Goal: Information Seeking & Learning: Learn about a topic

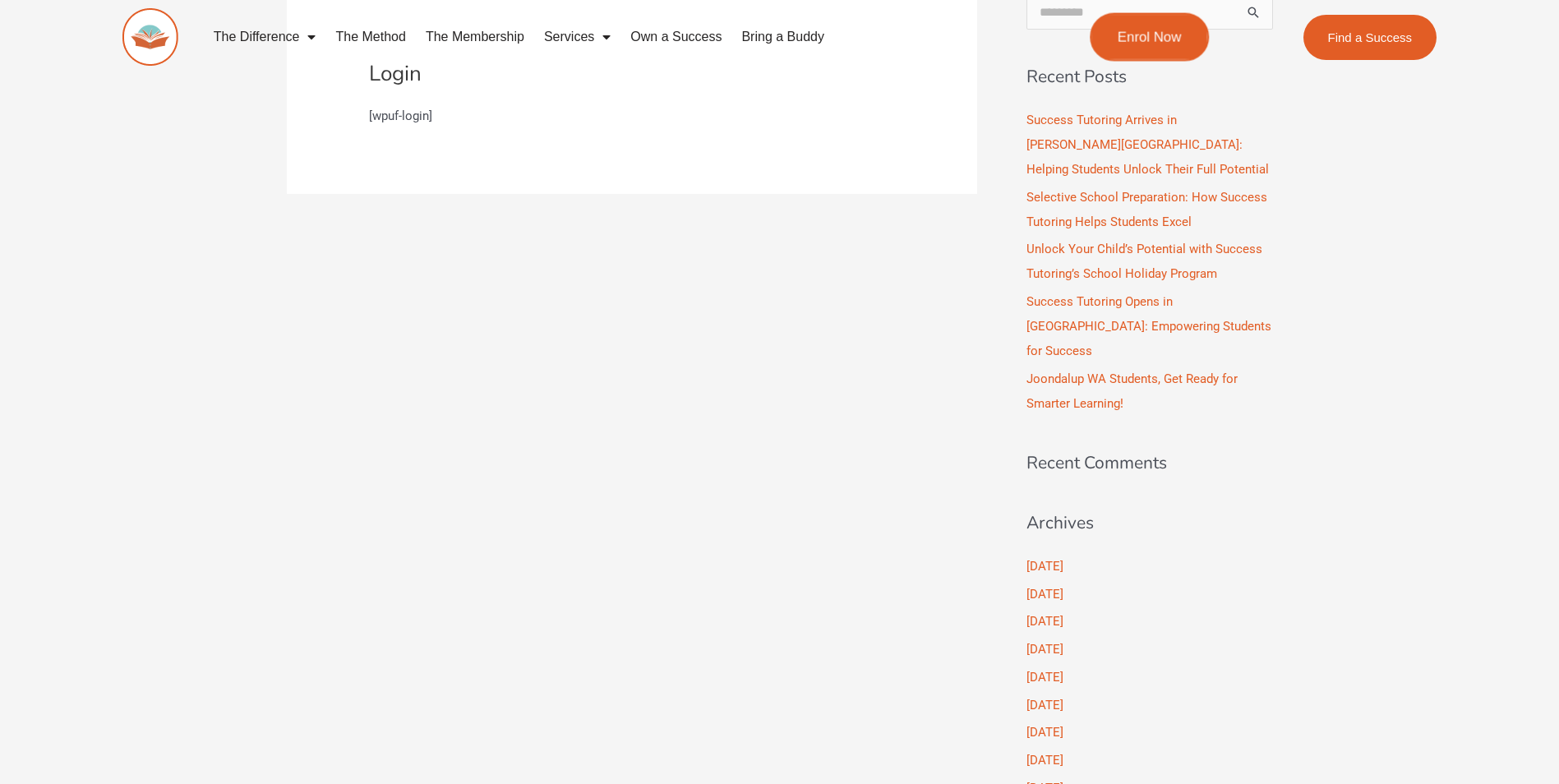
click at [1153, 43] on span "Enrol Now" at bounding box center [1150, 37] width 64 height 14
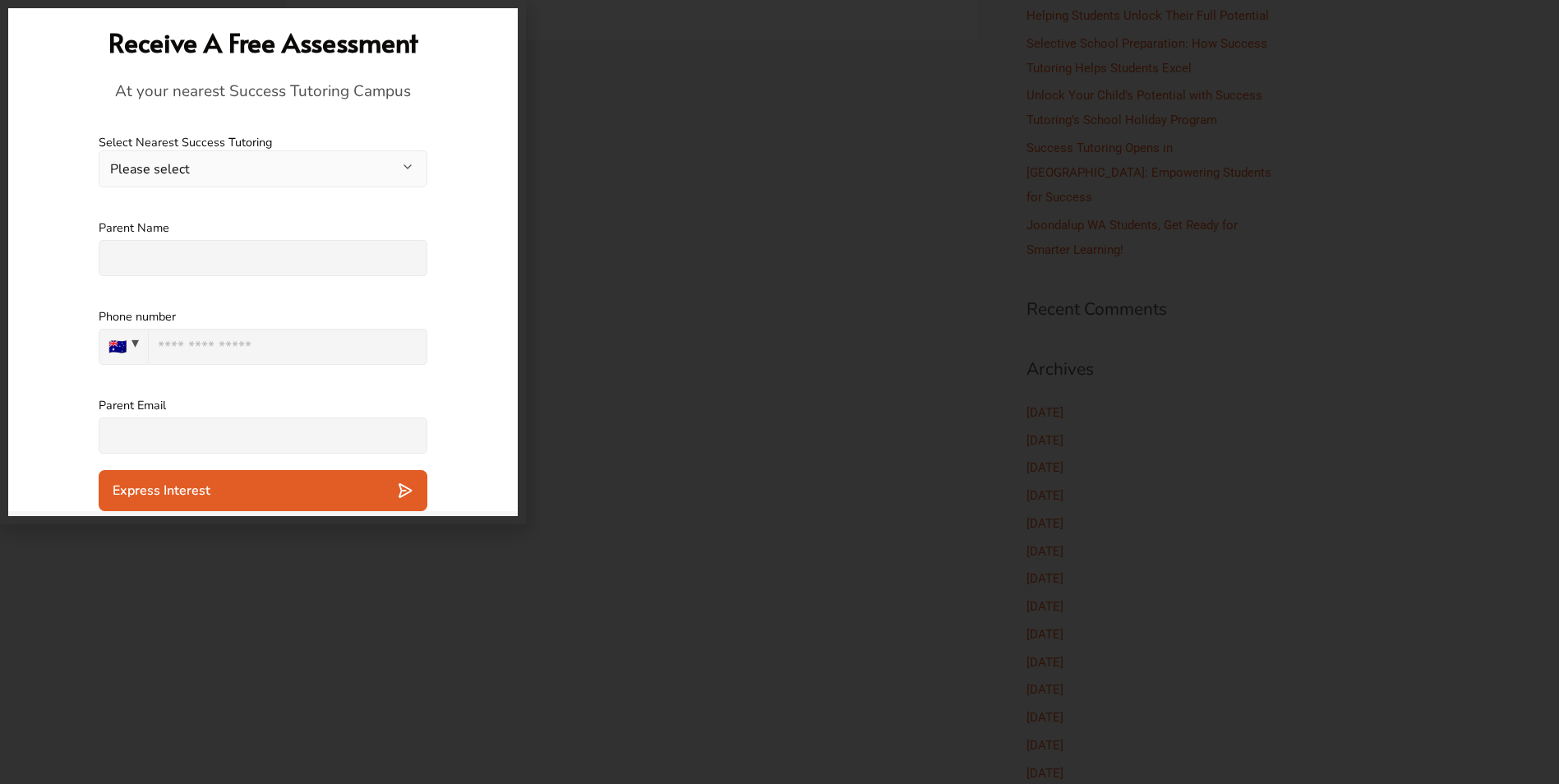
scroll to position [165, 0]
click at [266, 161] on button "Please select" at bounding box center [263, 168] width 329 height 37
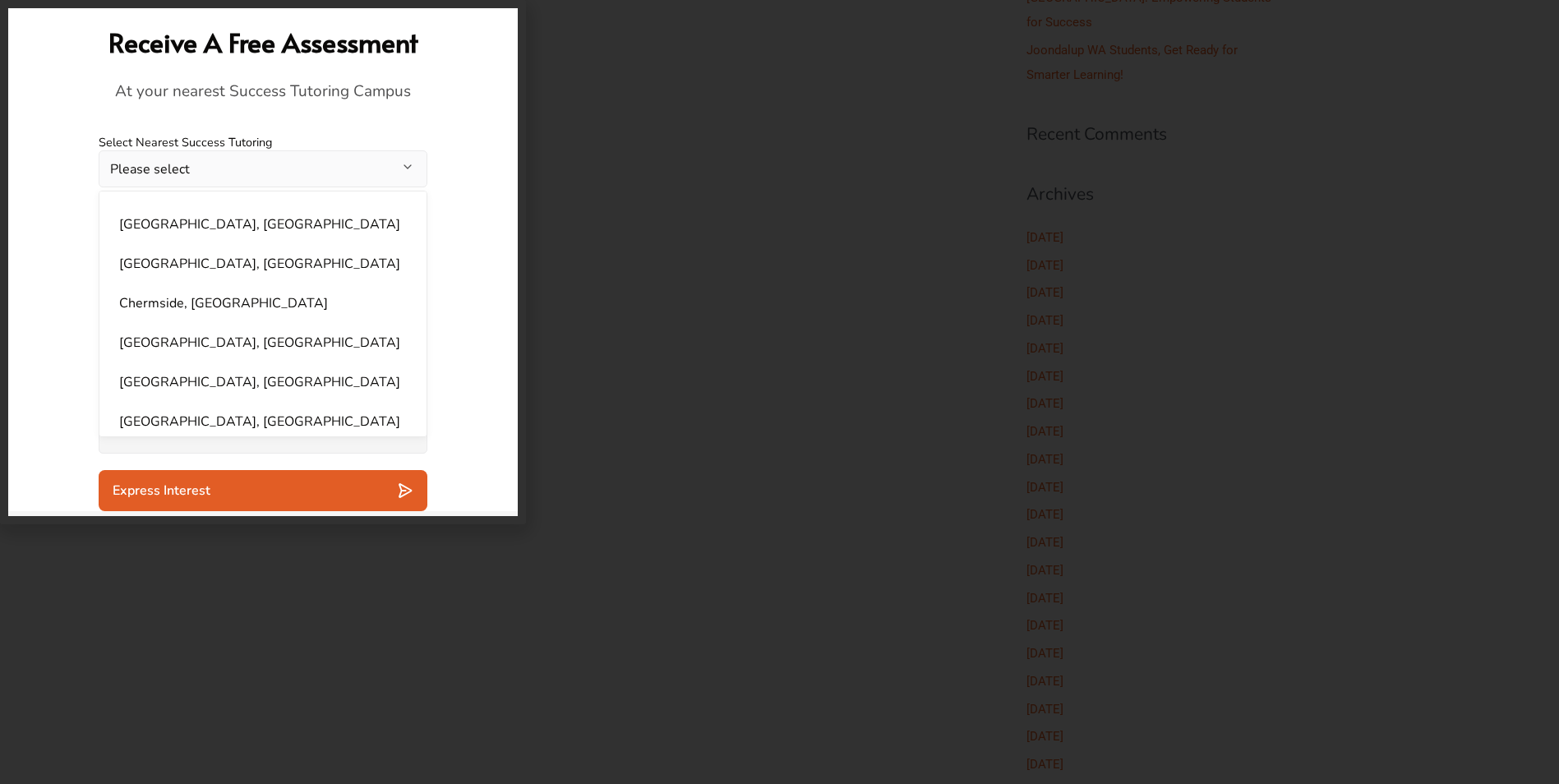
scroll to position [163, 0]
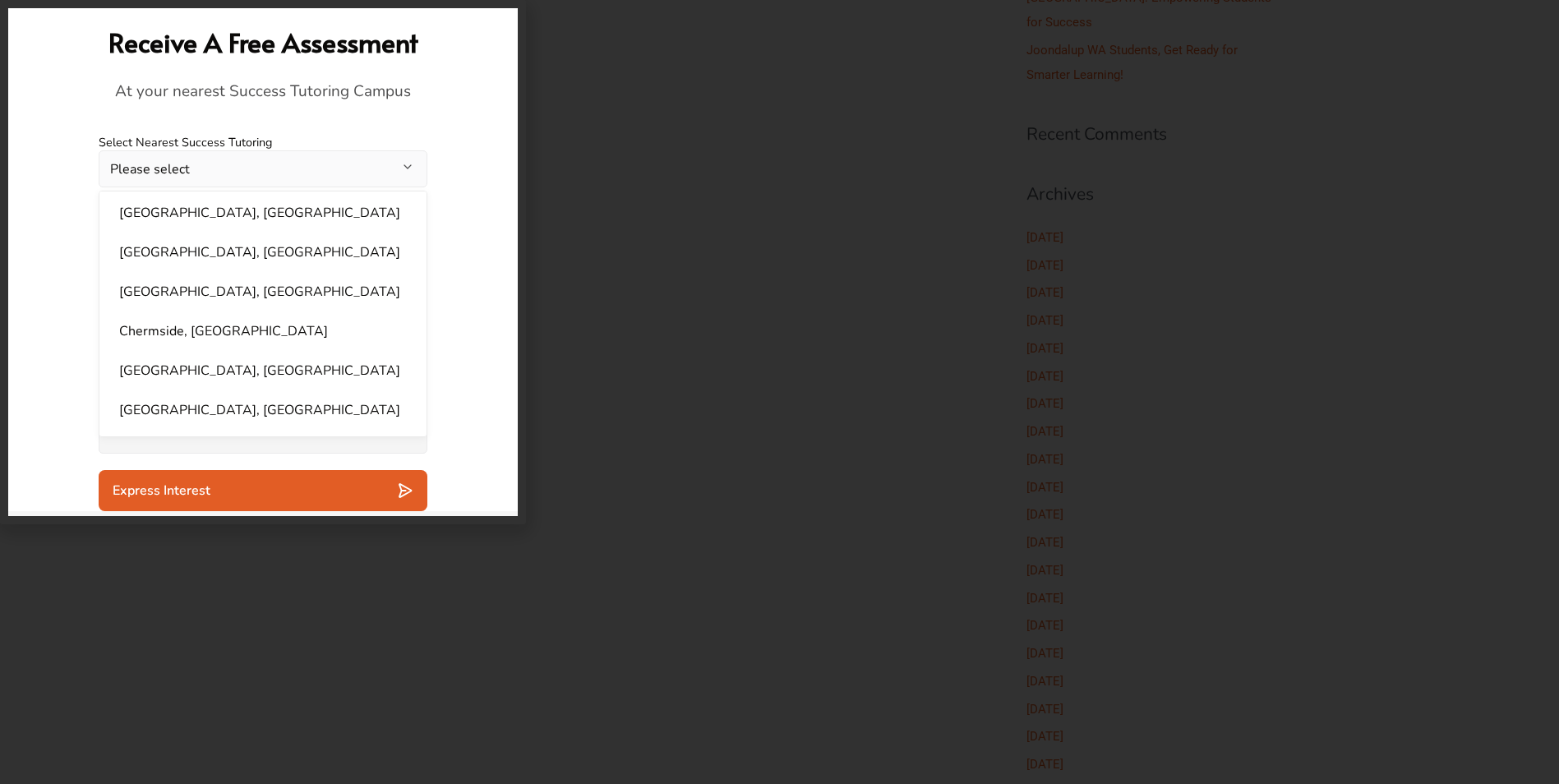
click at [179, 295] on li "Canning Vale, WA" at bounding box center [263, 291] width 307 height 33
select select "**********"
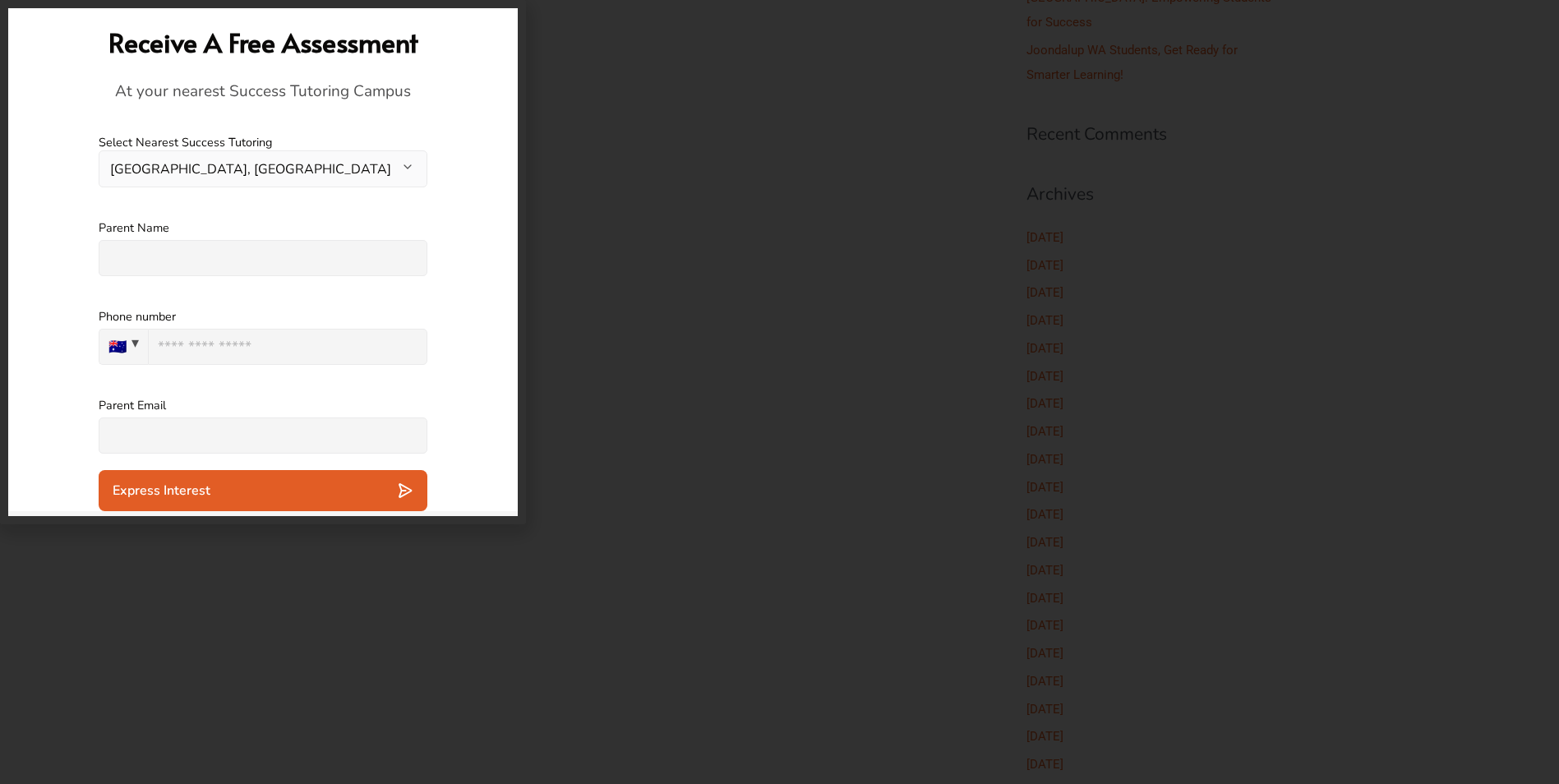
click at [178, 255] on input "text" at bounding box center [263, 258] width 329 height 36
click at [548, 429] on div at bounding box center [780, 392] width 1559 height 784
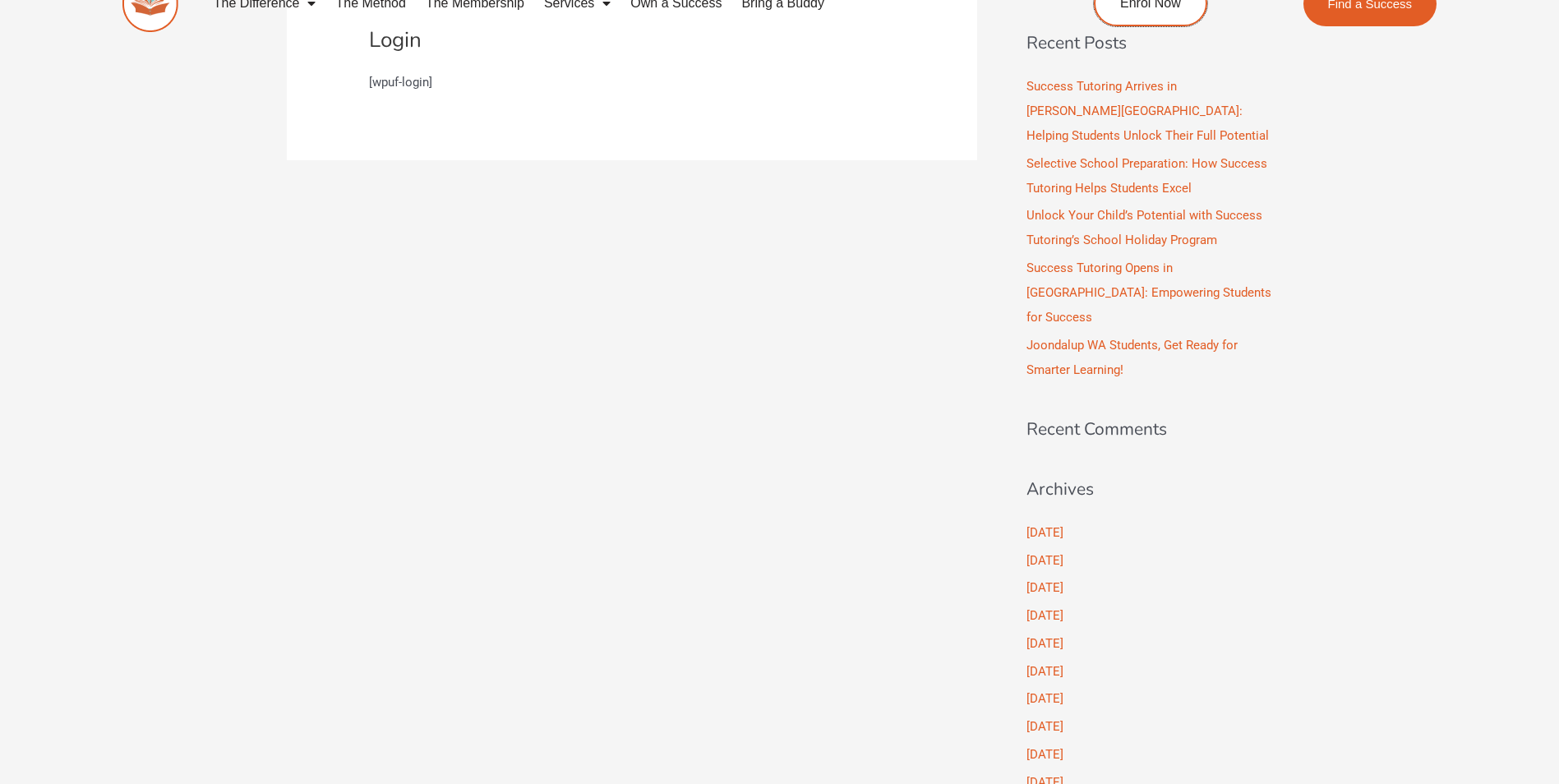
scroll to position [0, 0]
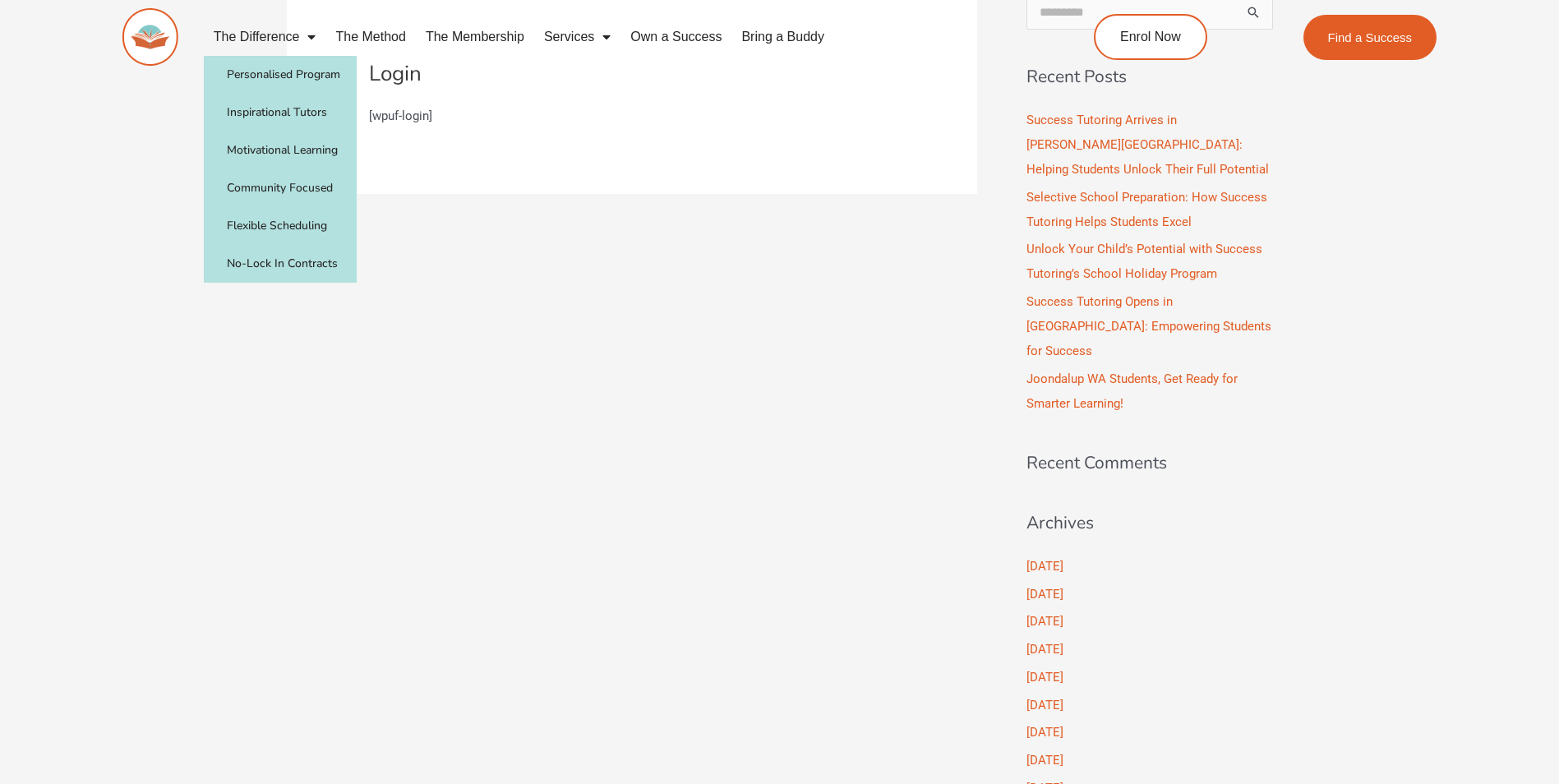
click at [296, 30] on link "The Difference" at bounding box center [265, 37] width 122 height 38
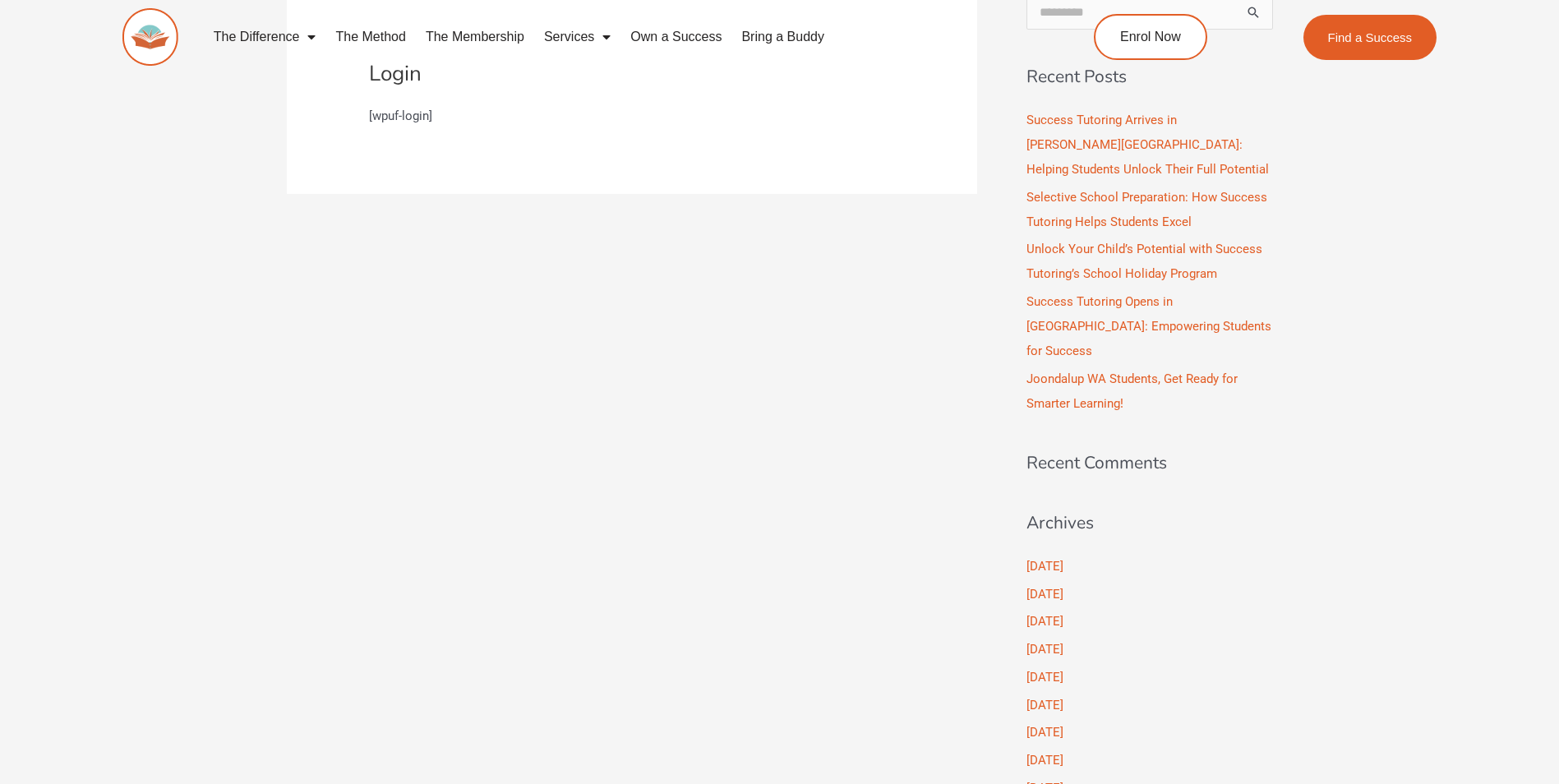
click at [296, 30] on link "The Difference" at bounding box center [265, 37] width 122 height 38
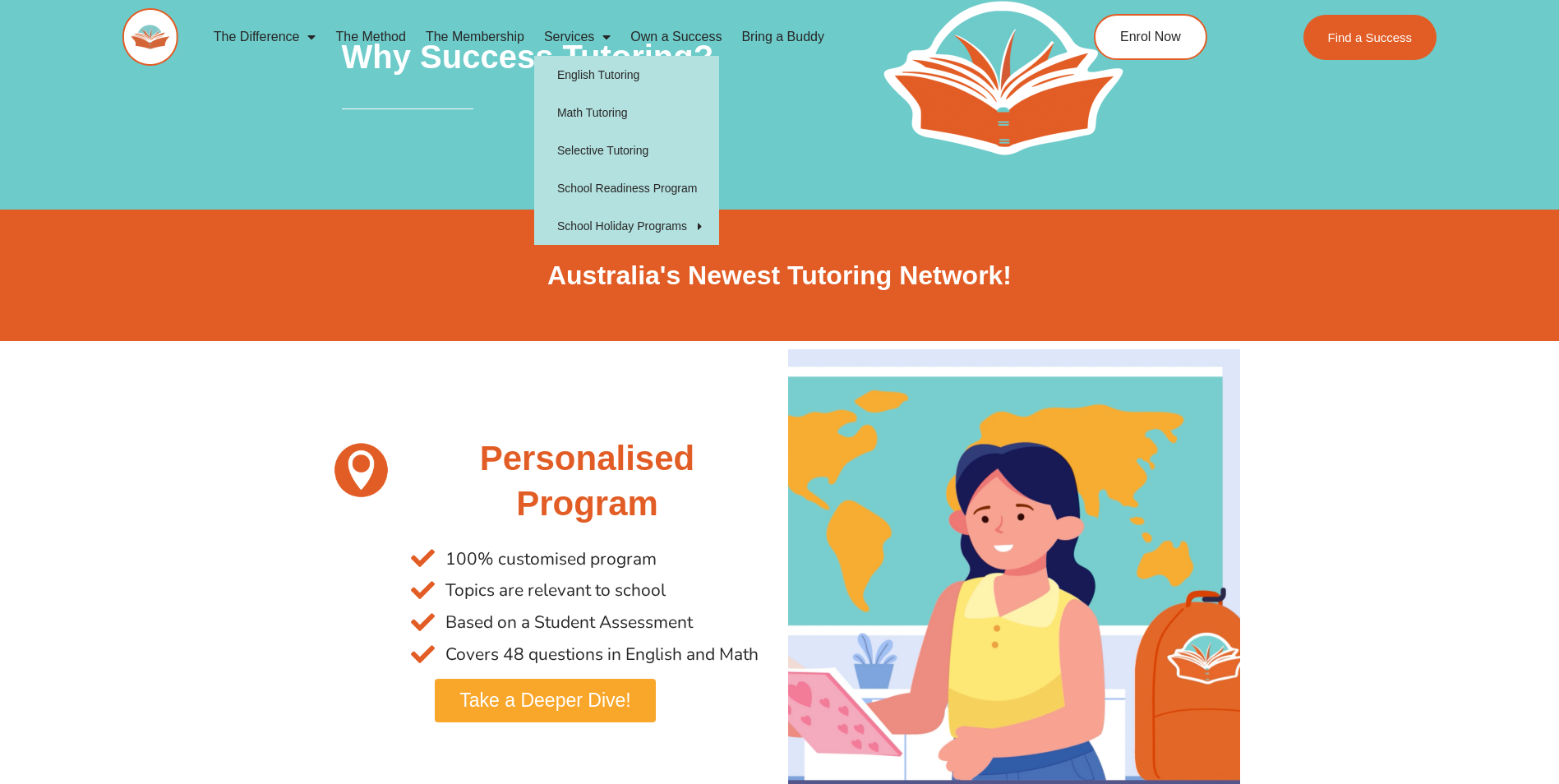
click at [599, 32] on span "Menu" at bounding box center [602, 36] width 16 height 29
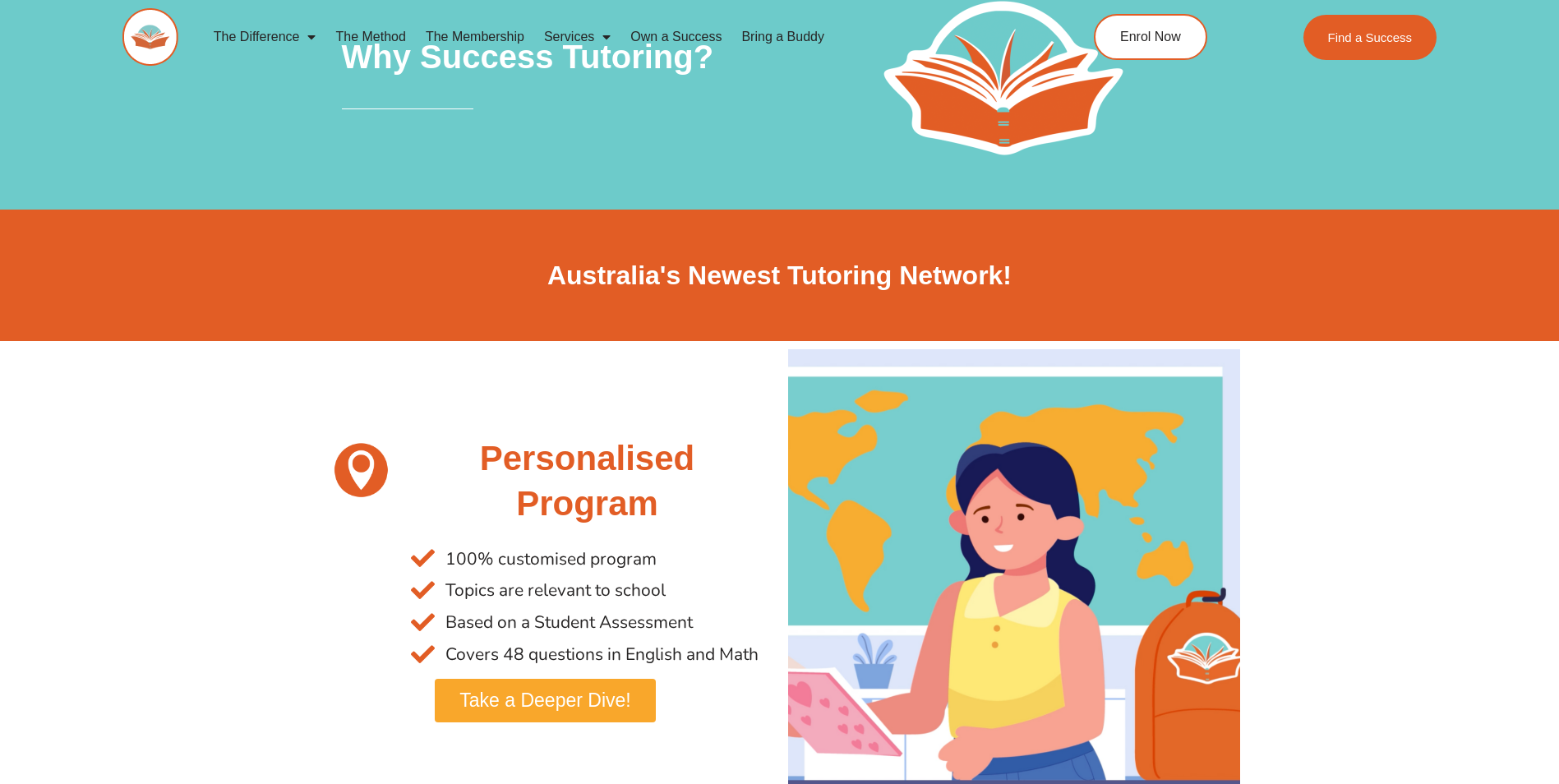
click at [599, 32] on span "Menu" at bounding box center [602, 36] width 16 height 29
click at [514, 38] on link "The Membership" at bounding box center [475, 37] width 118 height 38
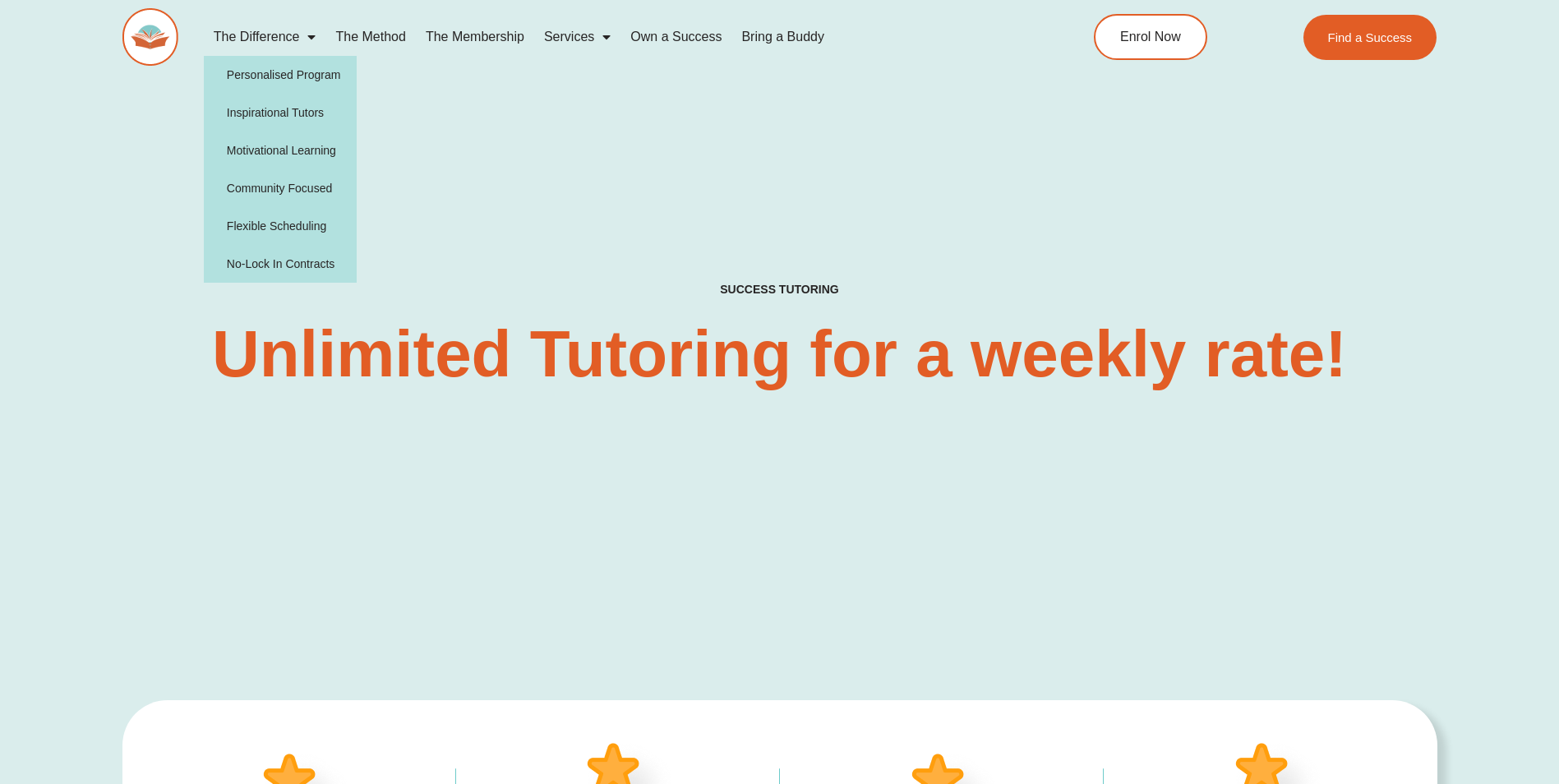
click at [242, 25] on link "The Difference" at bounding box center [265, 37] width 122 height 38
click at [289, 76] on link "Personalised Program" at bounding box center [281, 75] width 153 height 38
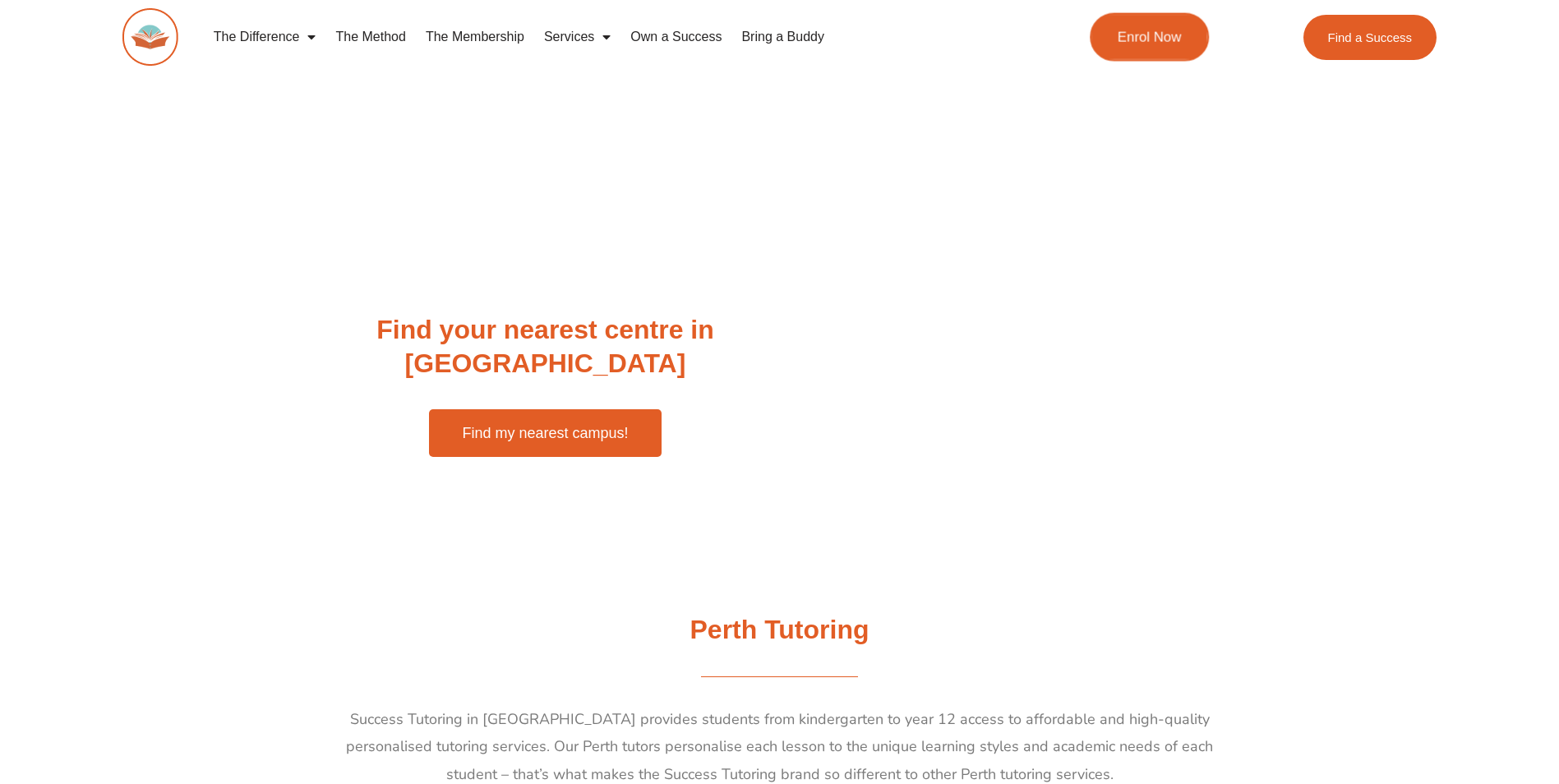
click at [1149, 35] on span "Enrol Now" at bounding box center [1150, 37] width 64 height 14
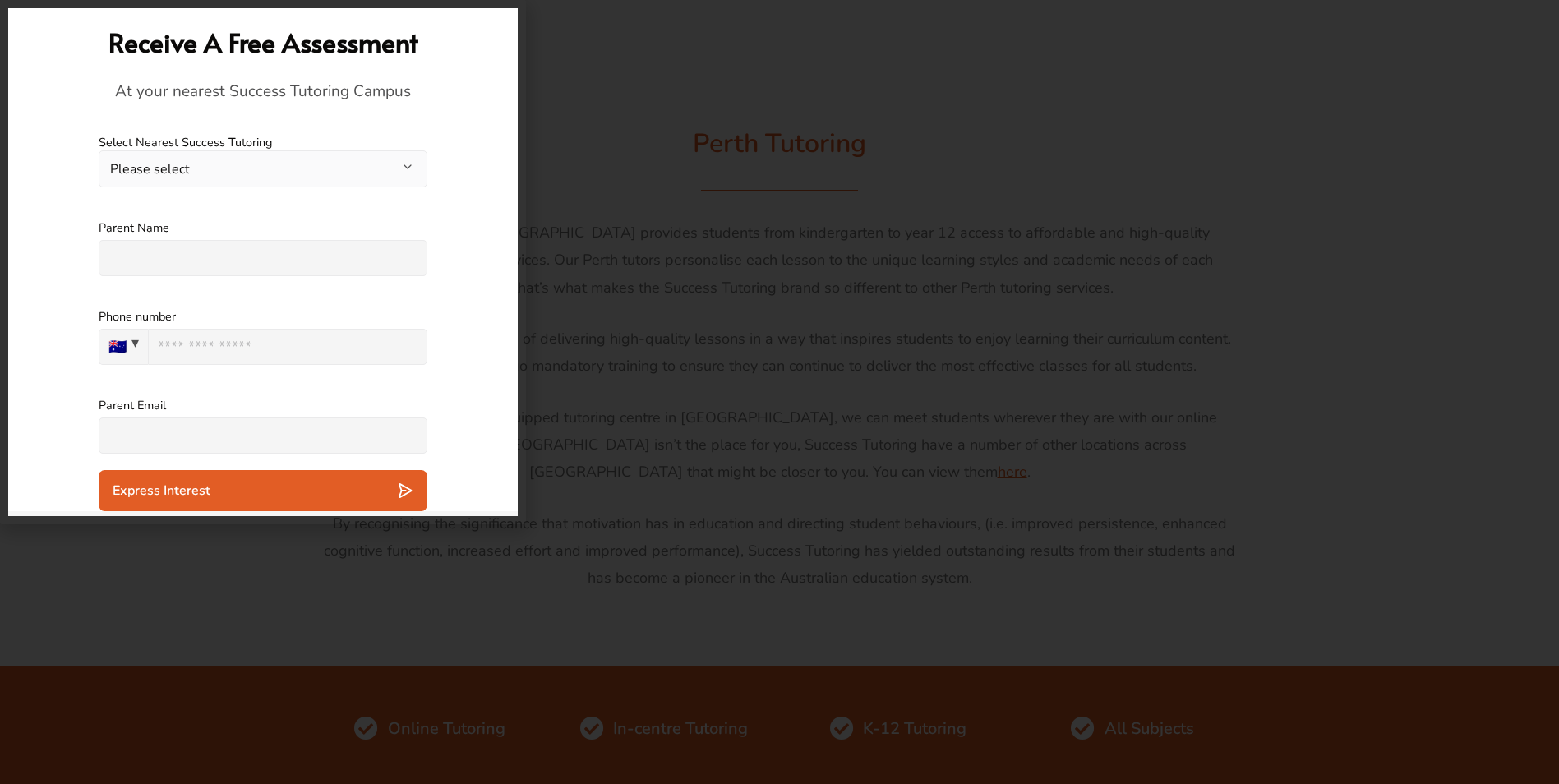
scroll to position [493, 0]
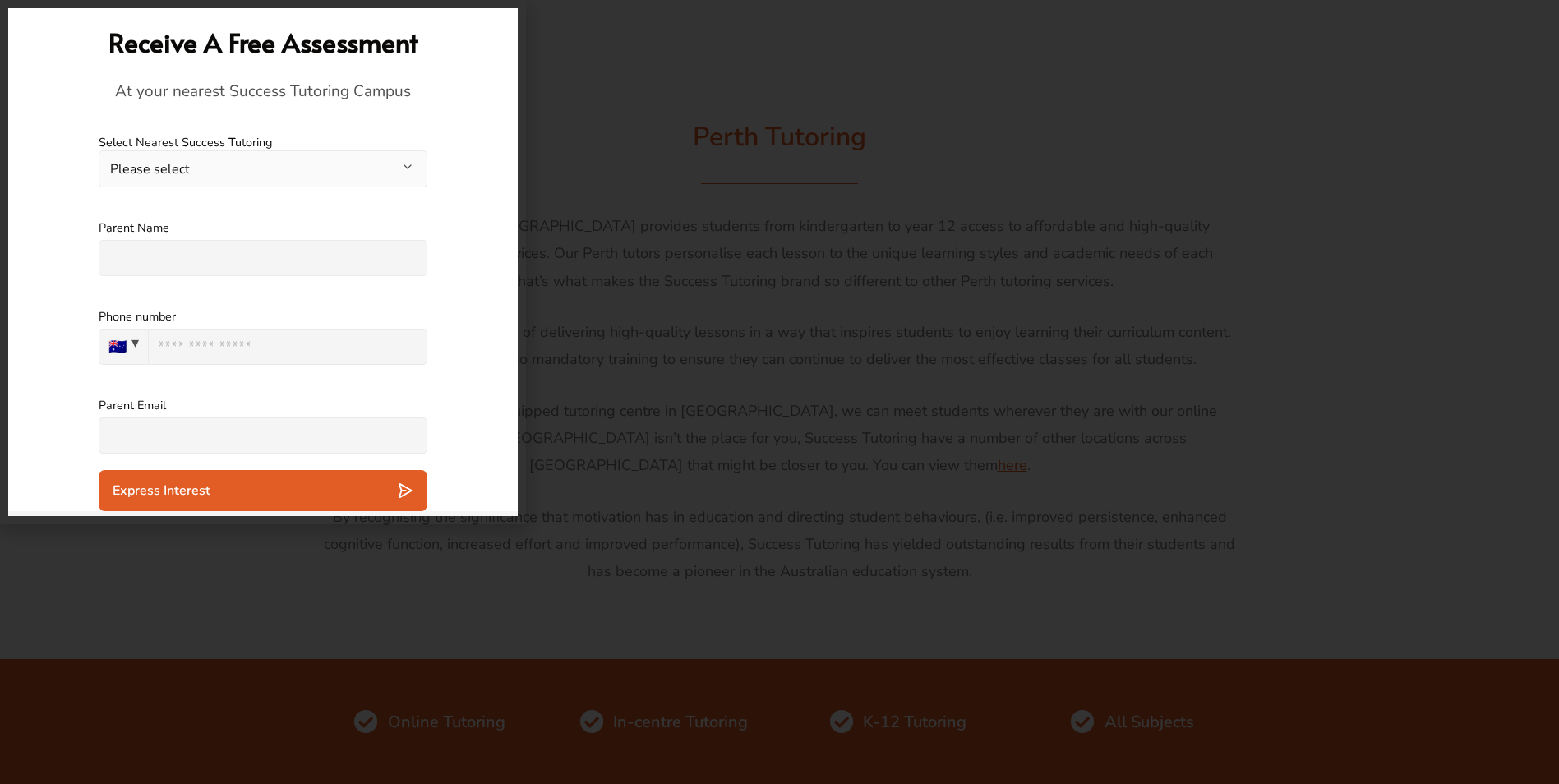
click at [594, 295] on div at bounding box center [780, 392] width 1559 height 784
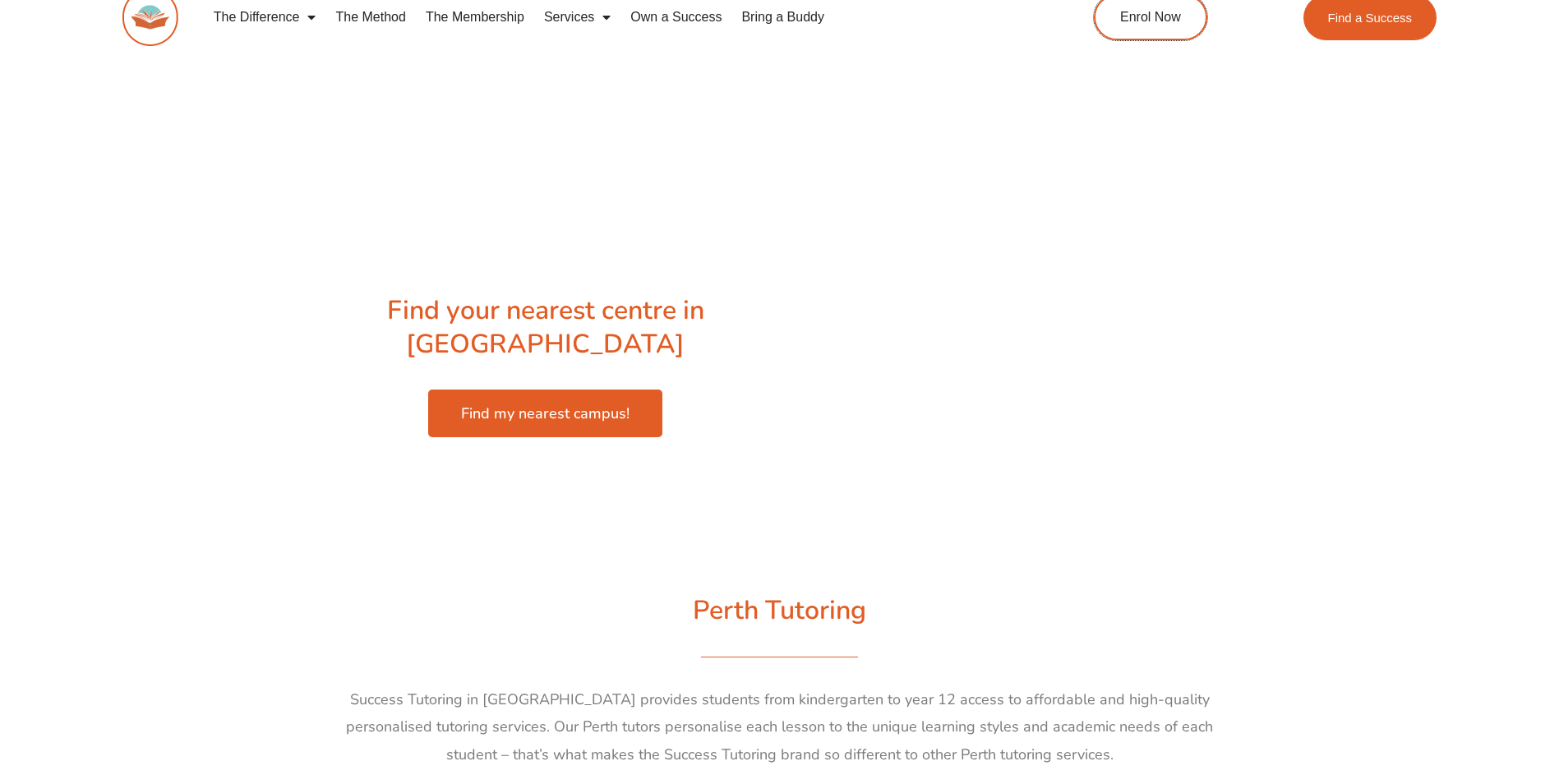
scroll to position [0, 0]
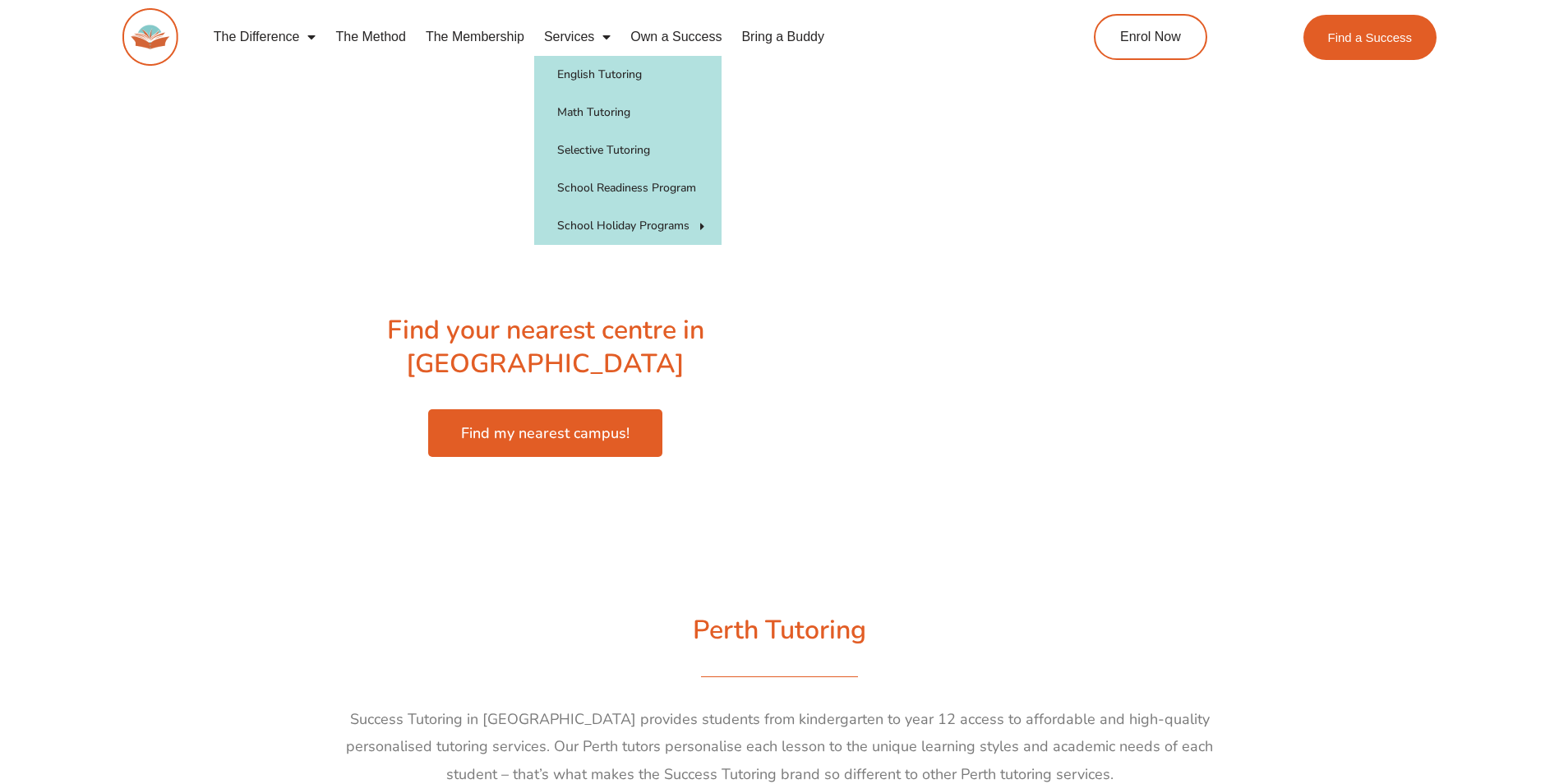
click at [303, 41] on span "Menu" at bounding box center [307, 36] width 16 height 29
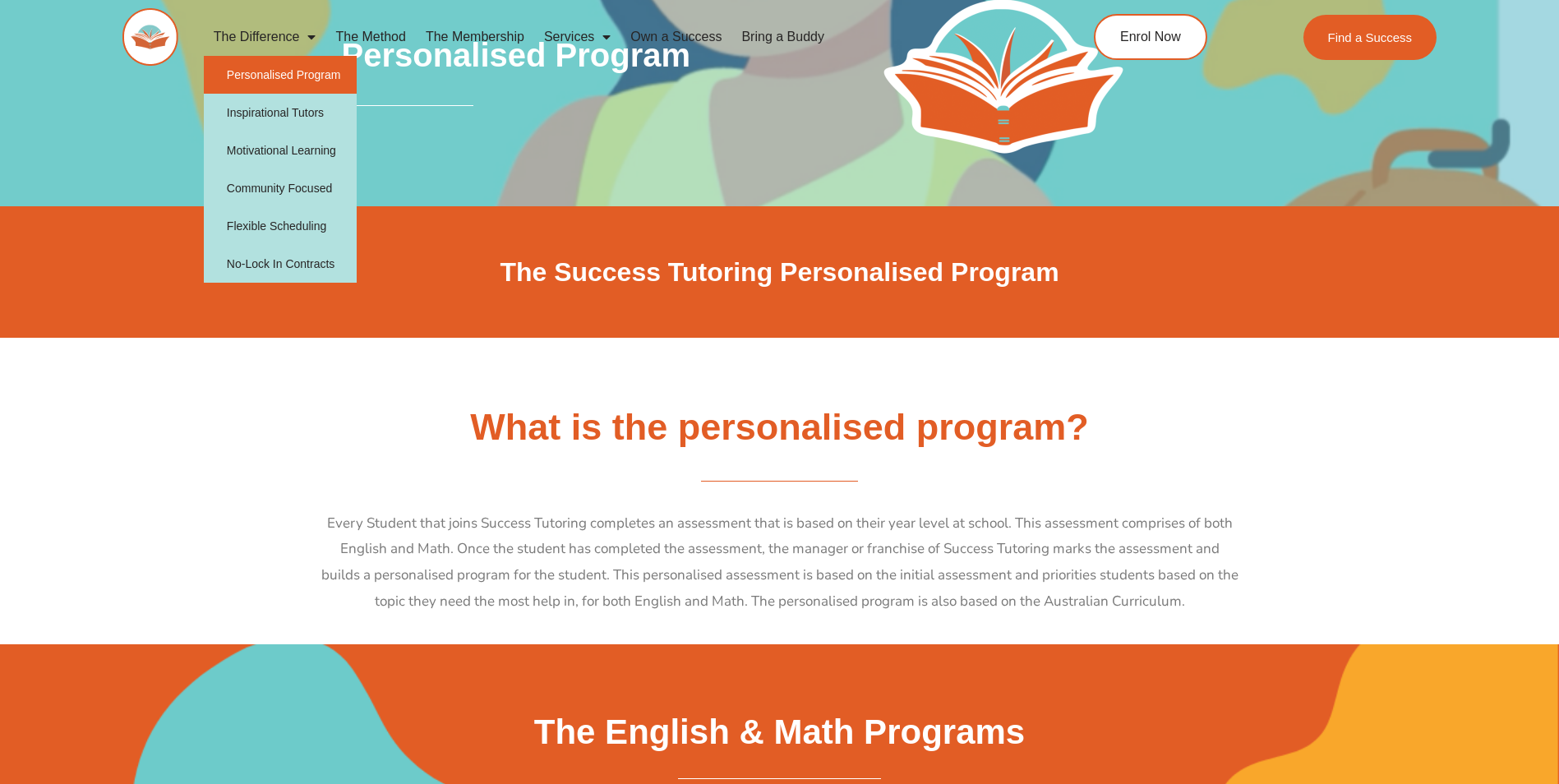
click at [302, 39] on span "Menu" at bounding box center [307, 36] width 16 height 29
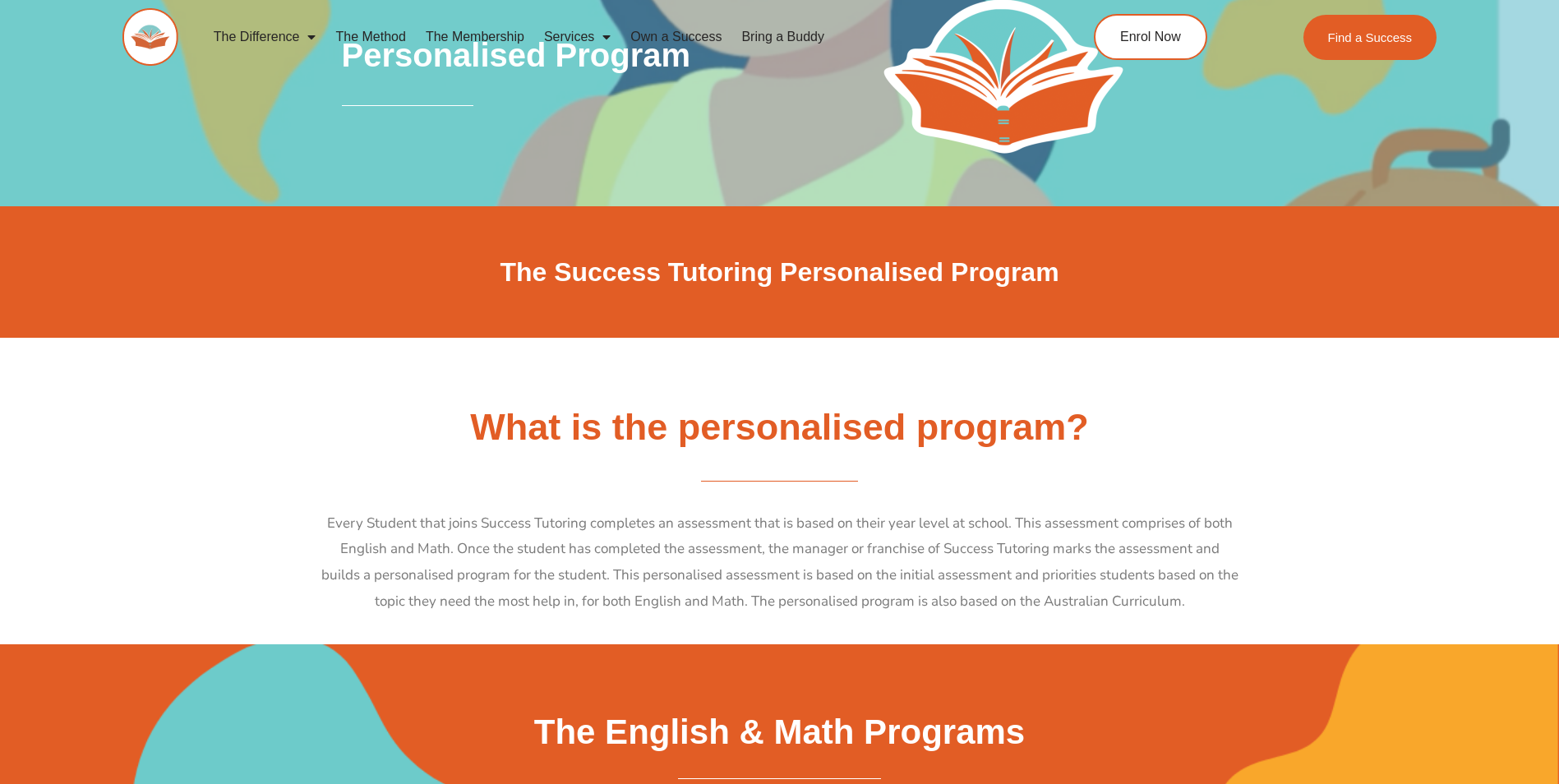
click at [302, 39] on span "Menu" at bounding box center [307, 36] width 16 height 29
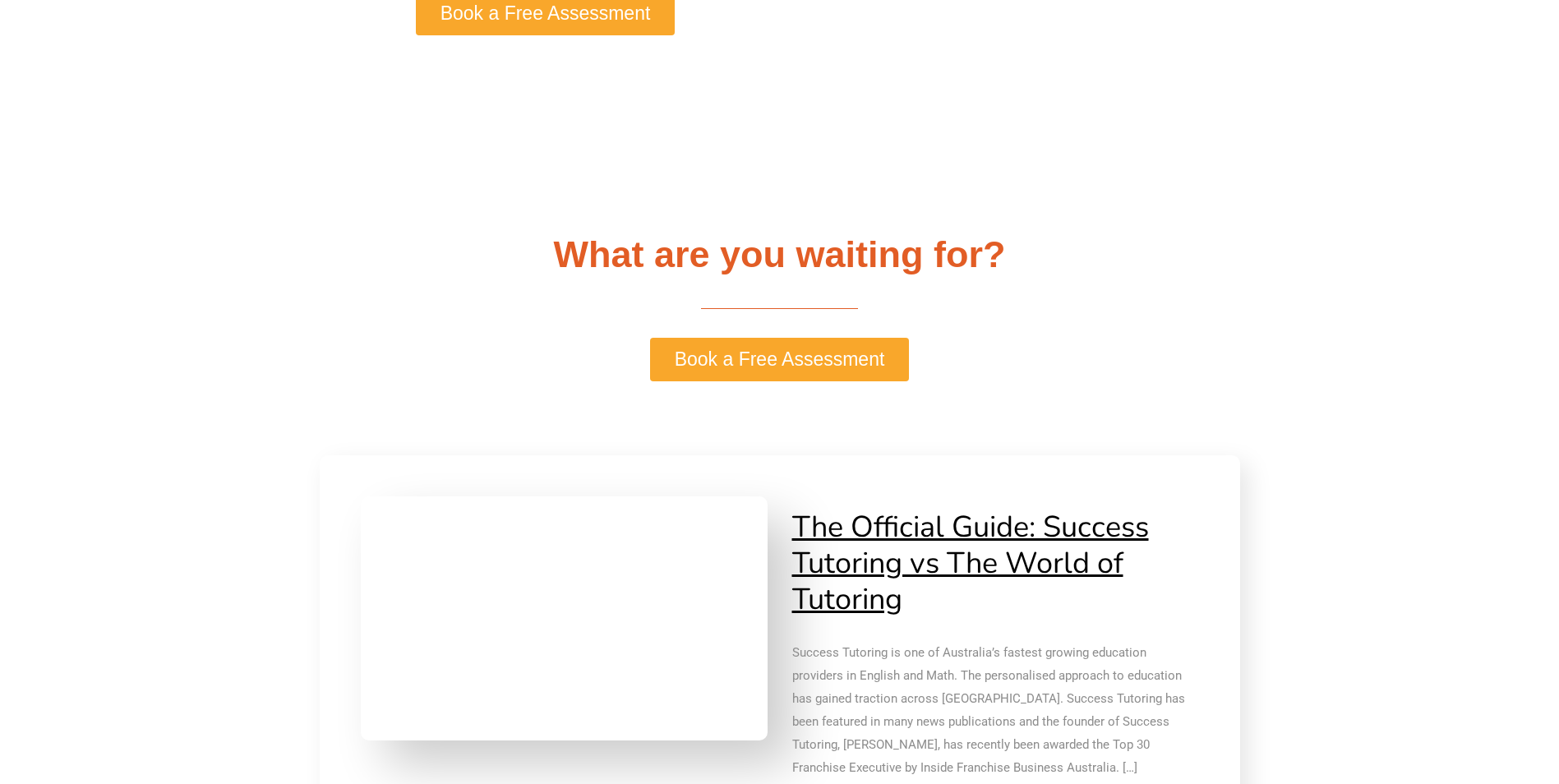
scroll to position [3534, 0]
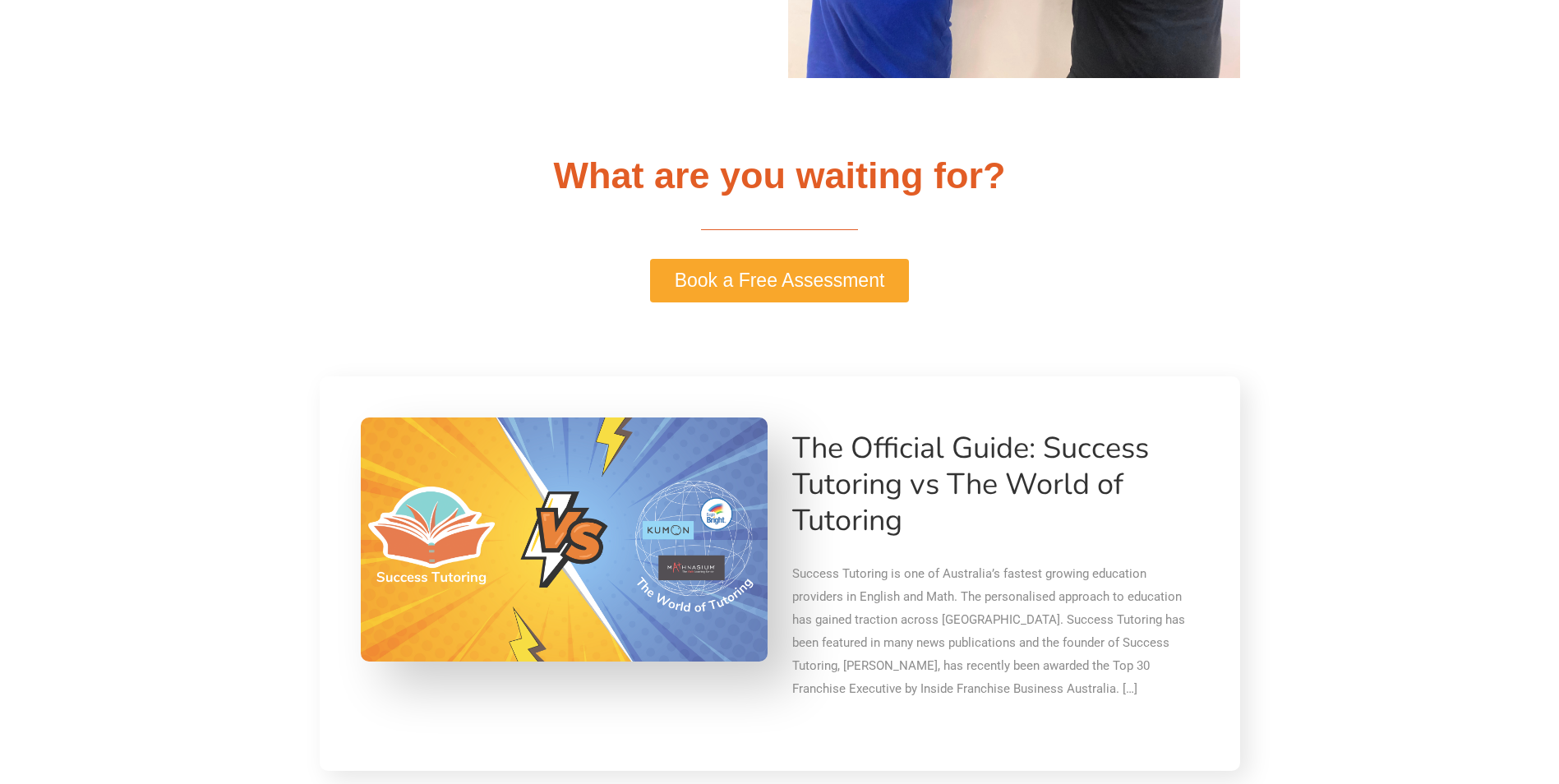
click at [937, 496] on link "The Official Guide: Success Tutoring vs The World of Tutoring" at bounding box center [971, 484] width 357 height 113
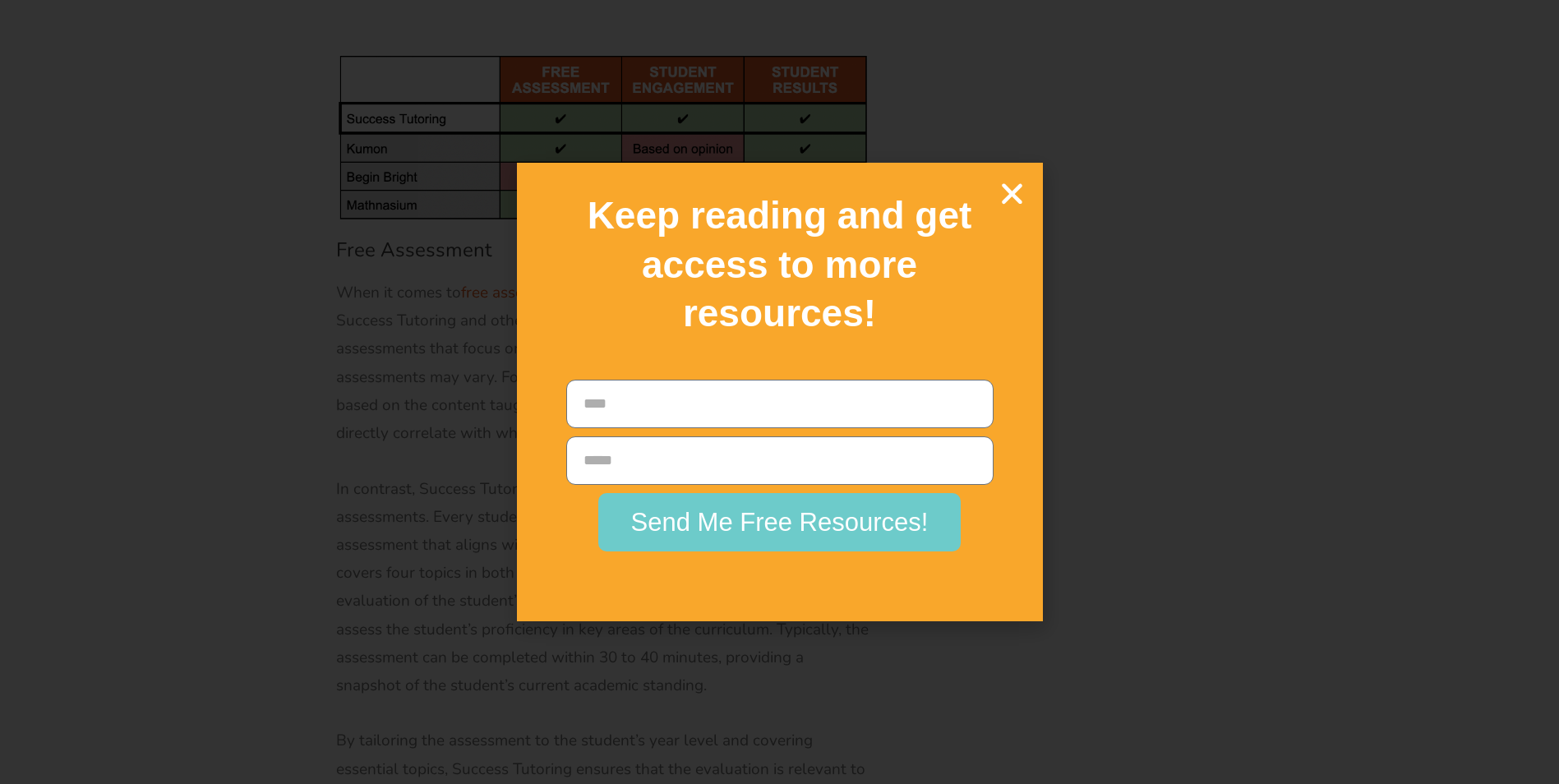
scroll to position [6163, 0]
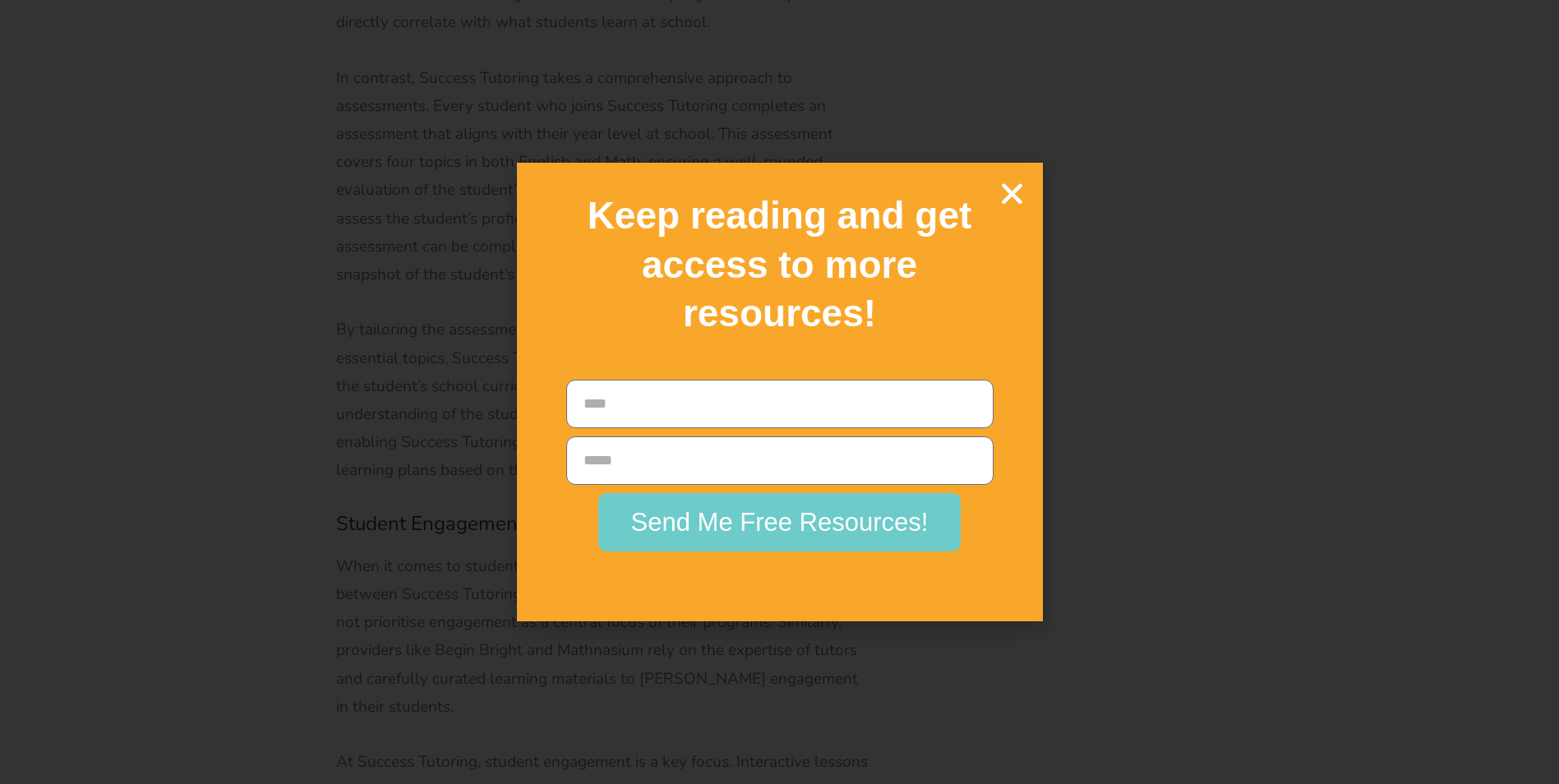
click at [1010, 187] on icon "Close" at bounding box center [1012, 193] width 28 height 28
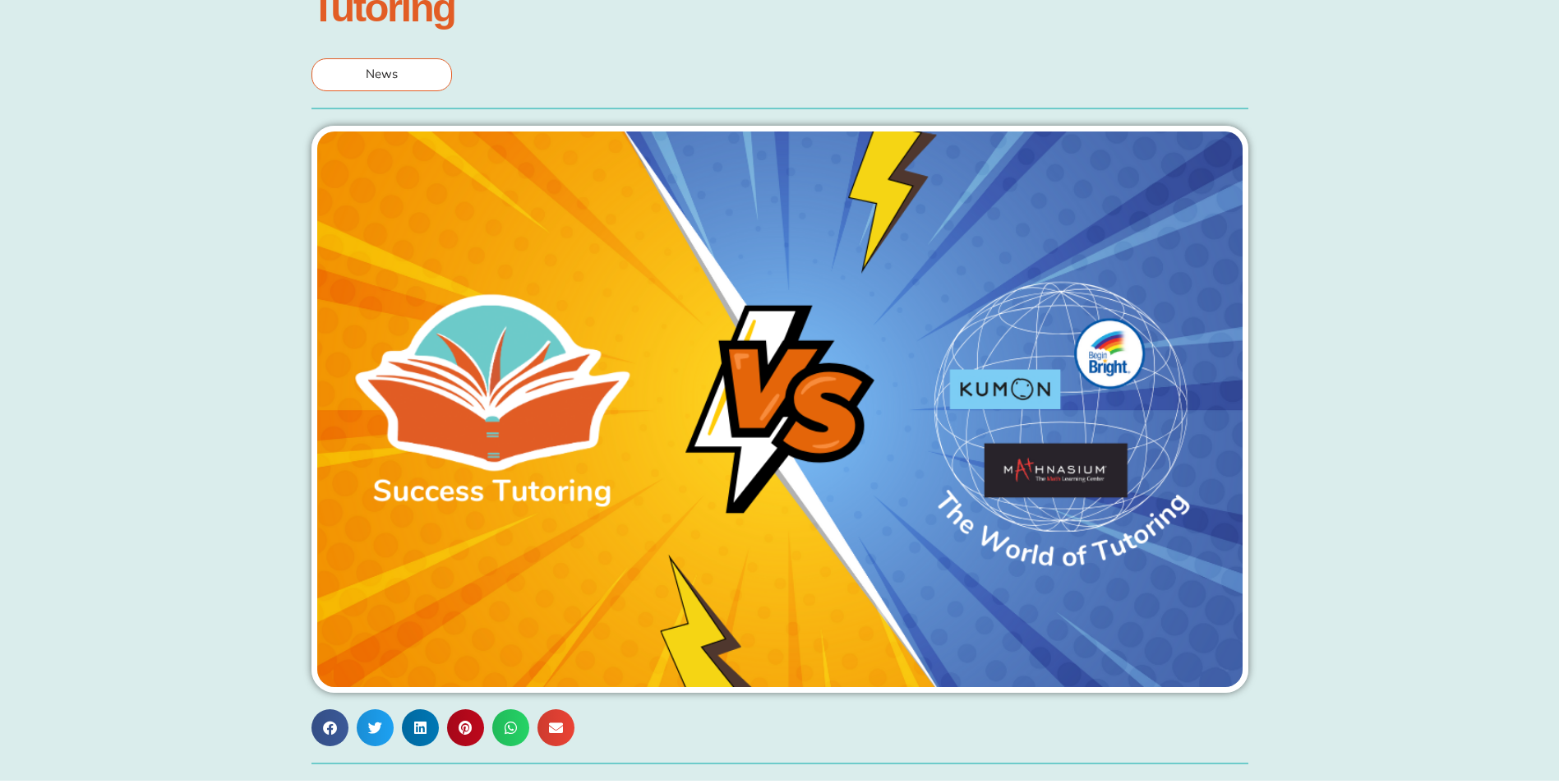
scroll to position [0, 0]
